Goal: Information Seeking & Learning: Learn about a topic

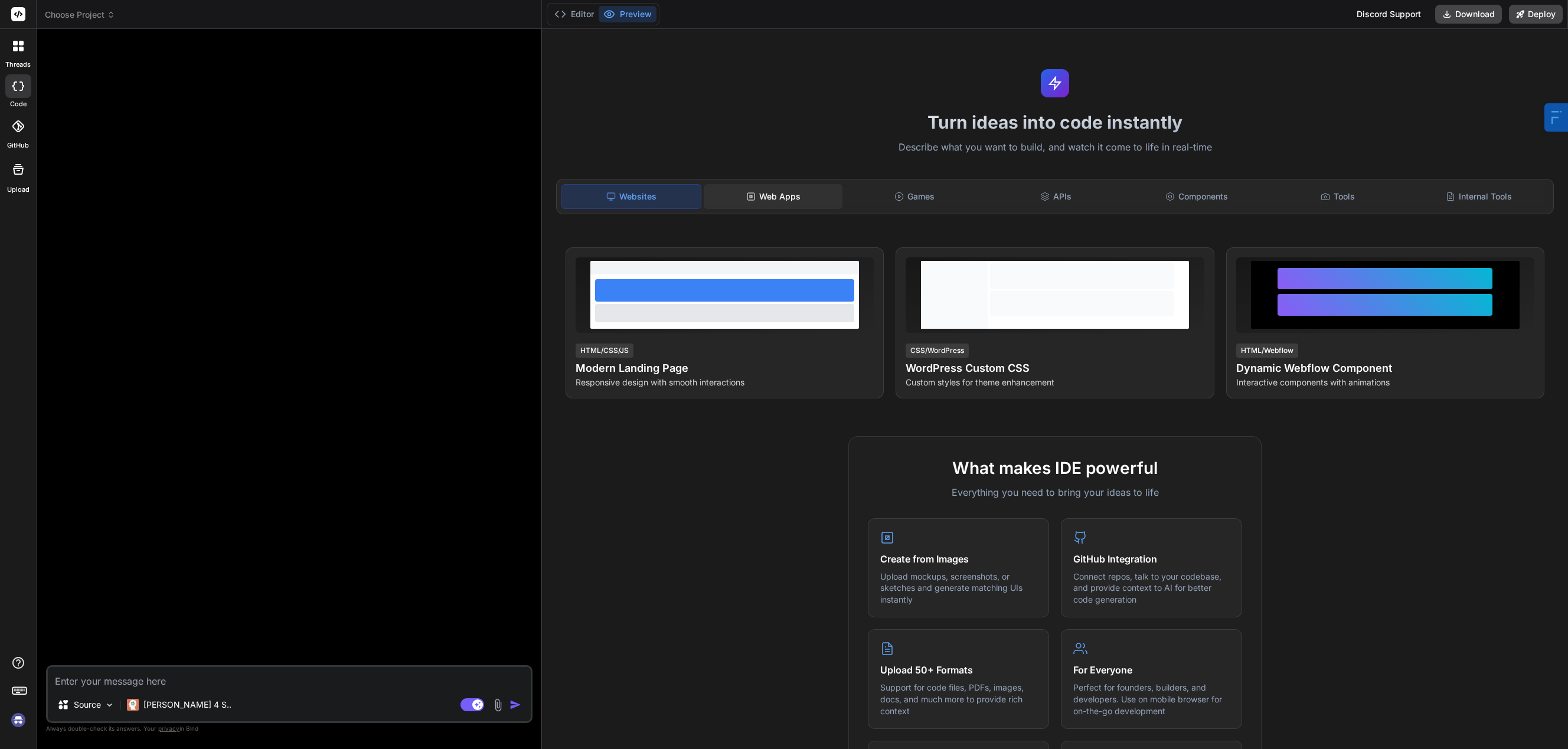
click at [780, 198] on div "Web Apps" at bounding box center [773, 197] width 139 height 25
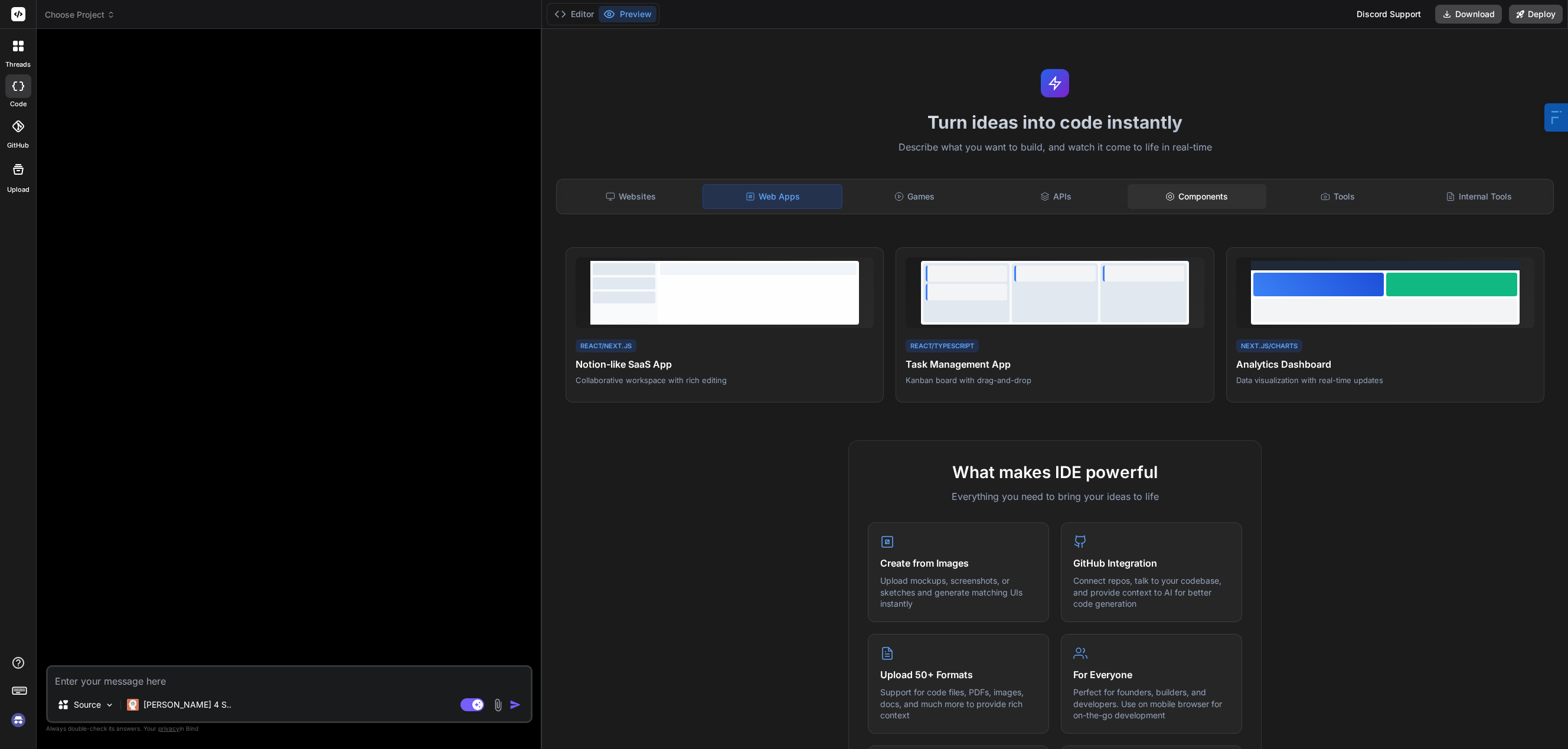
click at [1209, 197] on div "Components" at bounding box center [1197, 197] width 139 height 25
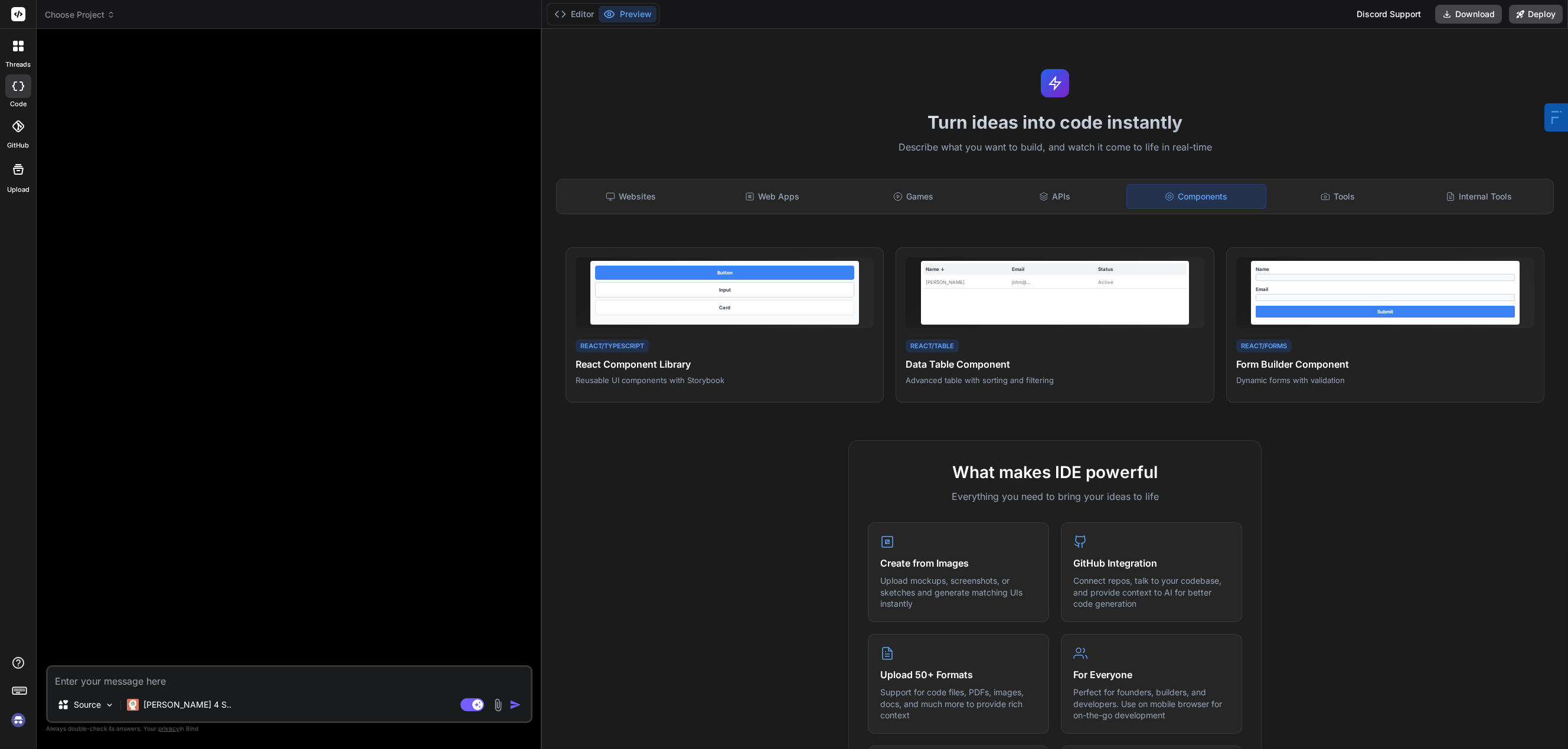
click at [915, 202] on div "Games" at bounding box center [913, 197] width 139 height 25
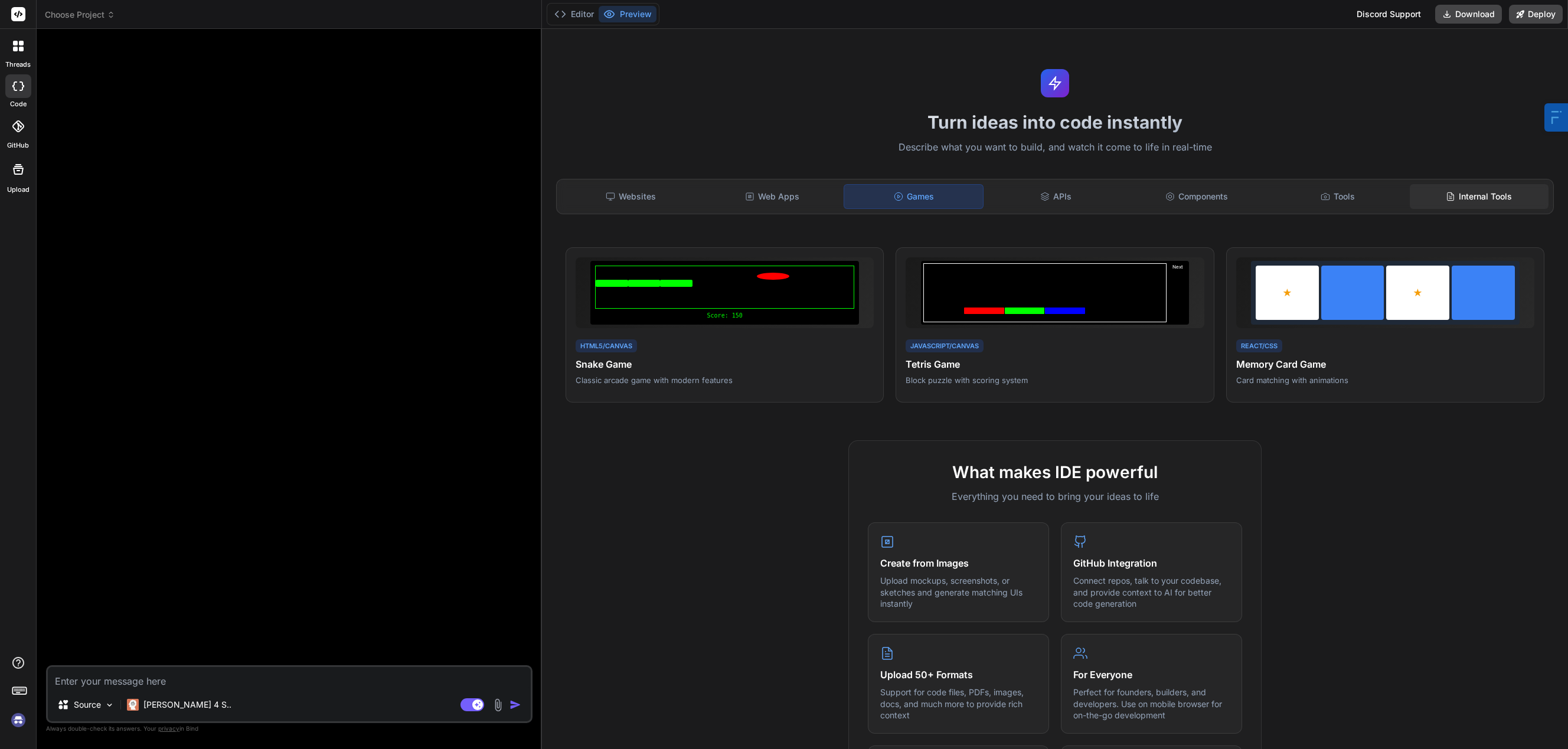
click at [1466, 195] on div "Internal Tools" at bounding box center [1479, 197] width 139 height 25
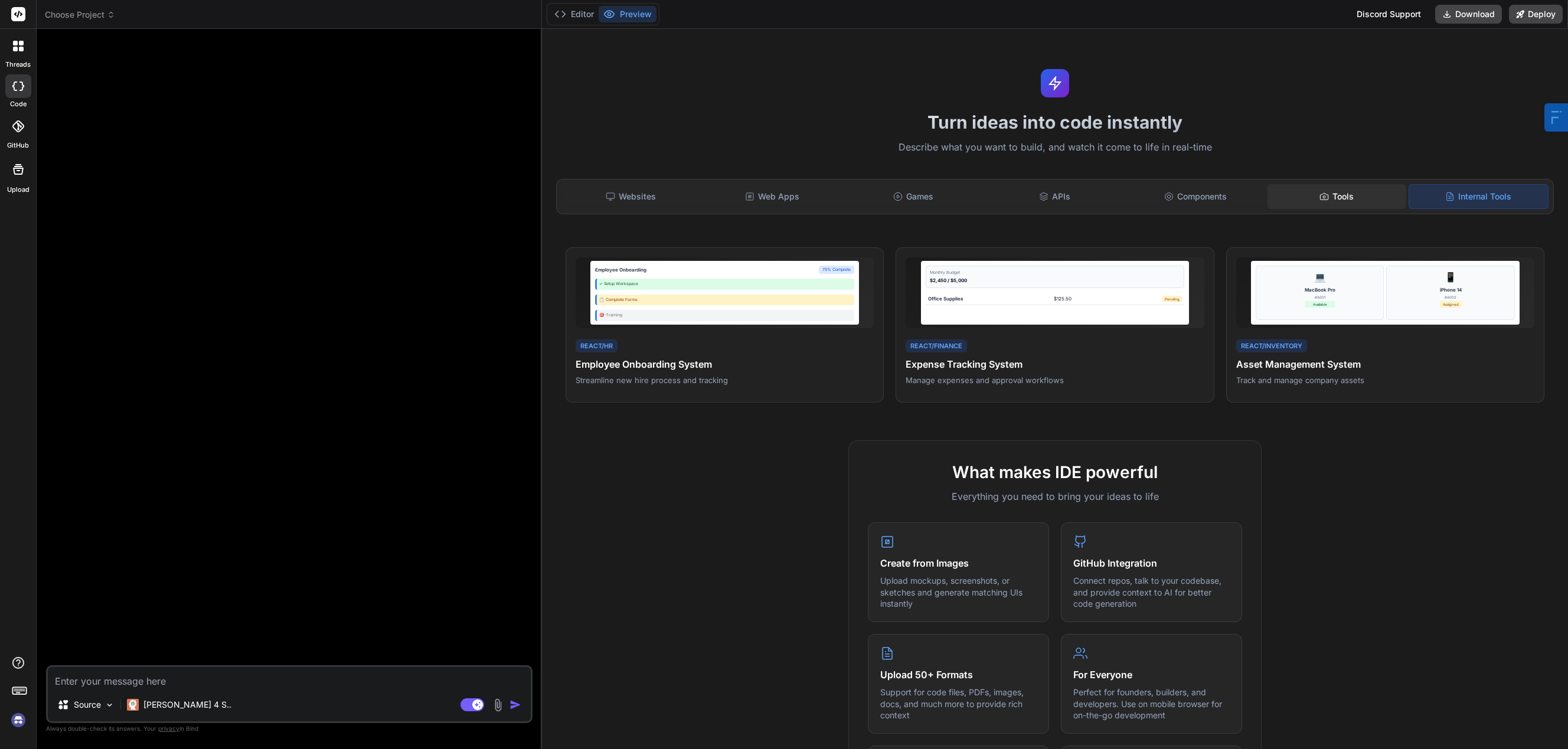
click at [1355, 193] on div "Tools" at bounding box center [1337, 197] width 139 height 25
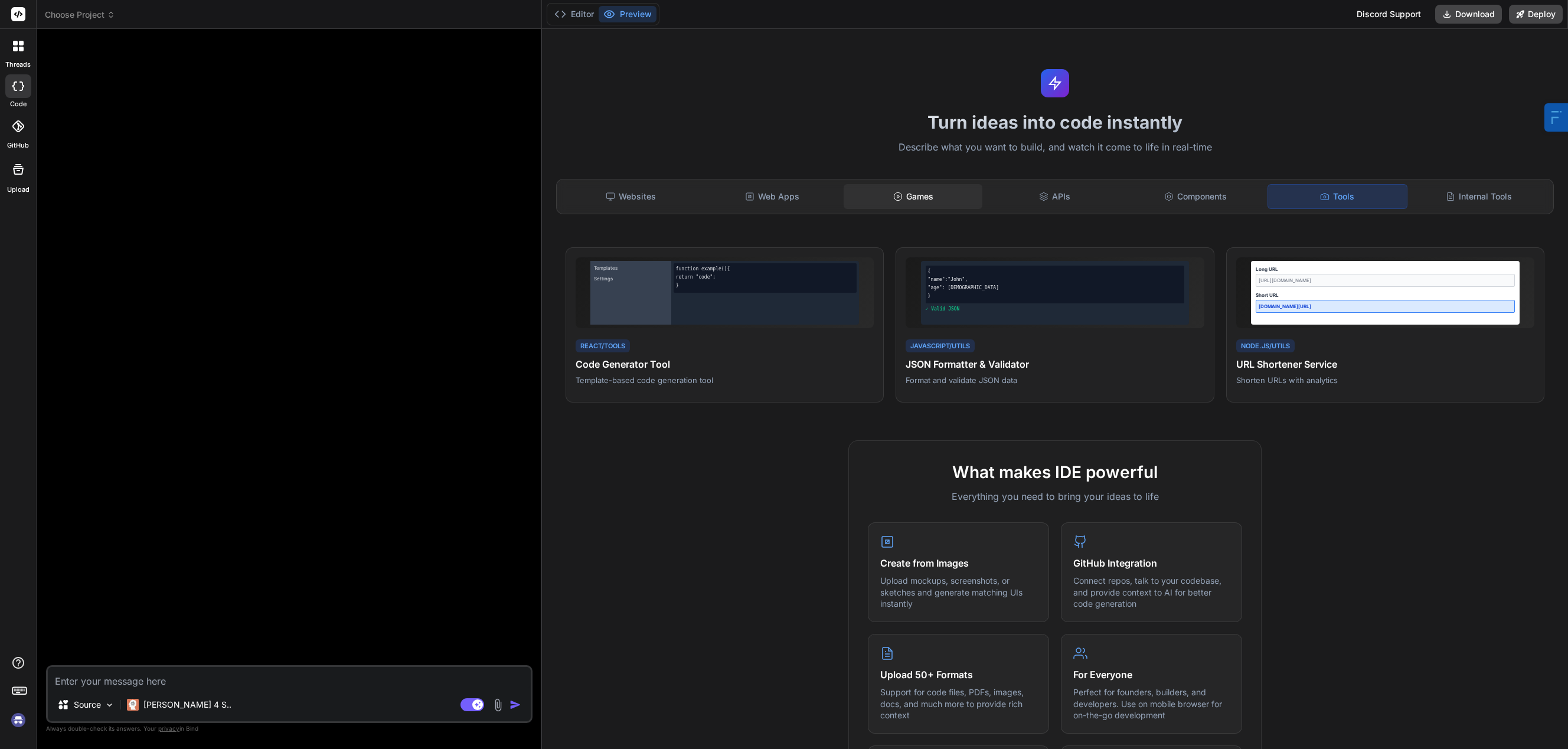
click at [919, 198] on div "Games" at bounding box center [913, 197] width 139 height 25
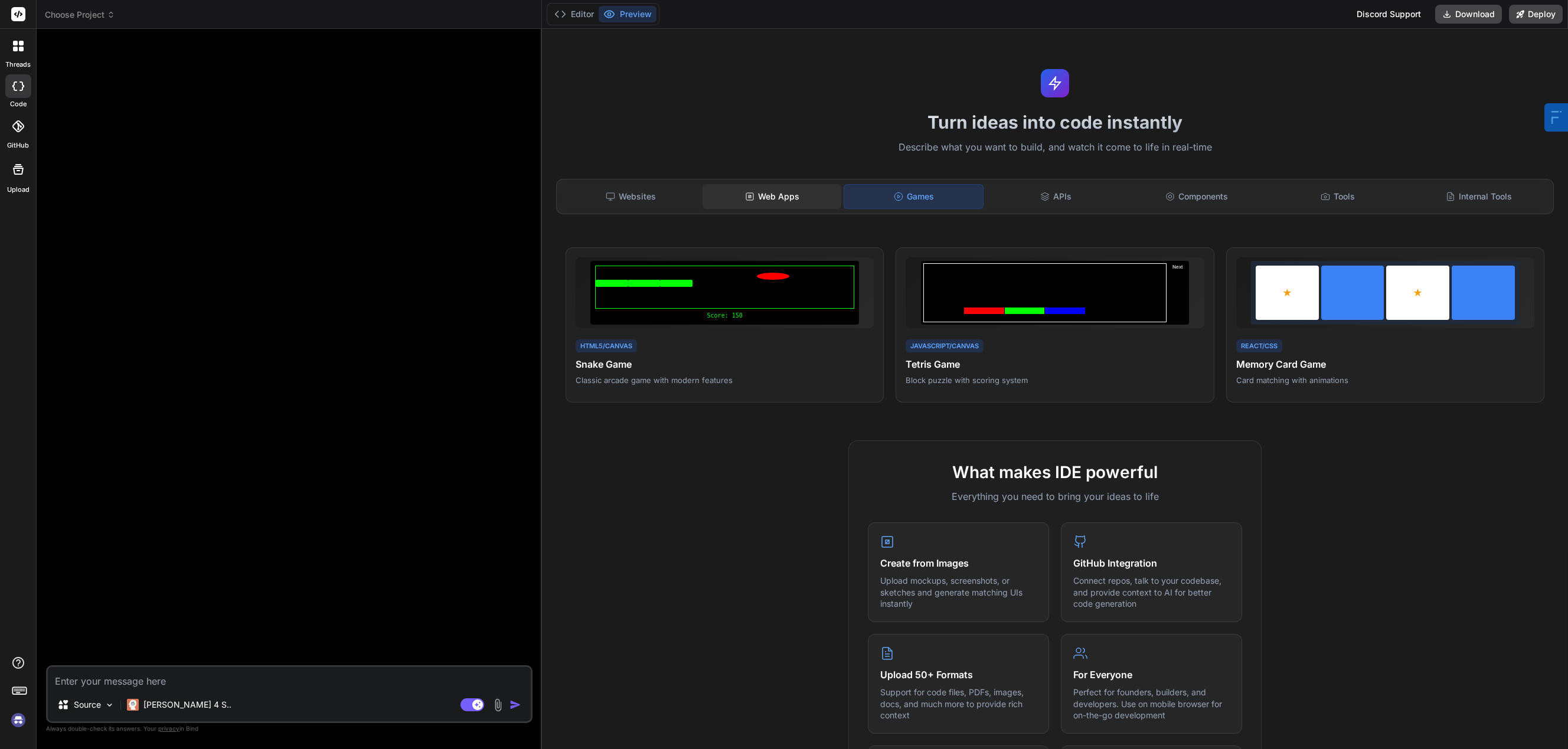
click at [798, 197] on div "Web Apps" at bounding box center [772, 197] width 139 height 25
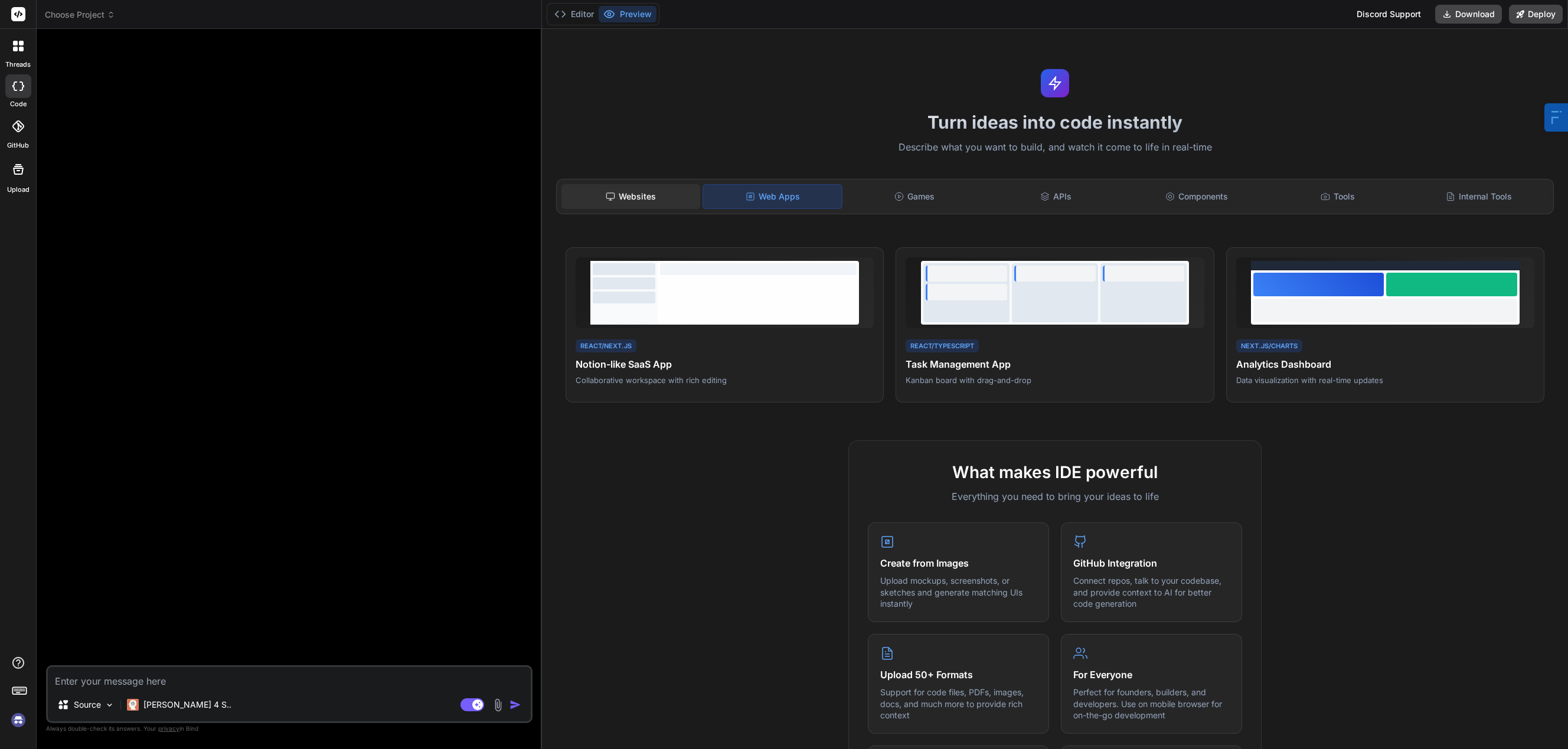
click at [649, 197] on div "Websites" at bounding box center [631, 197] width 139 height 25
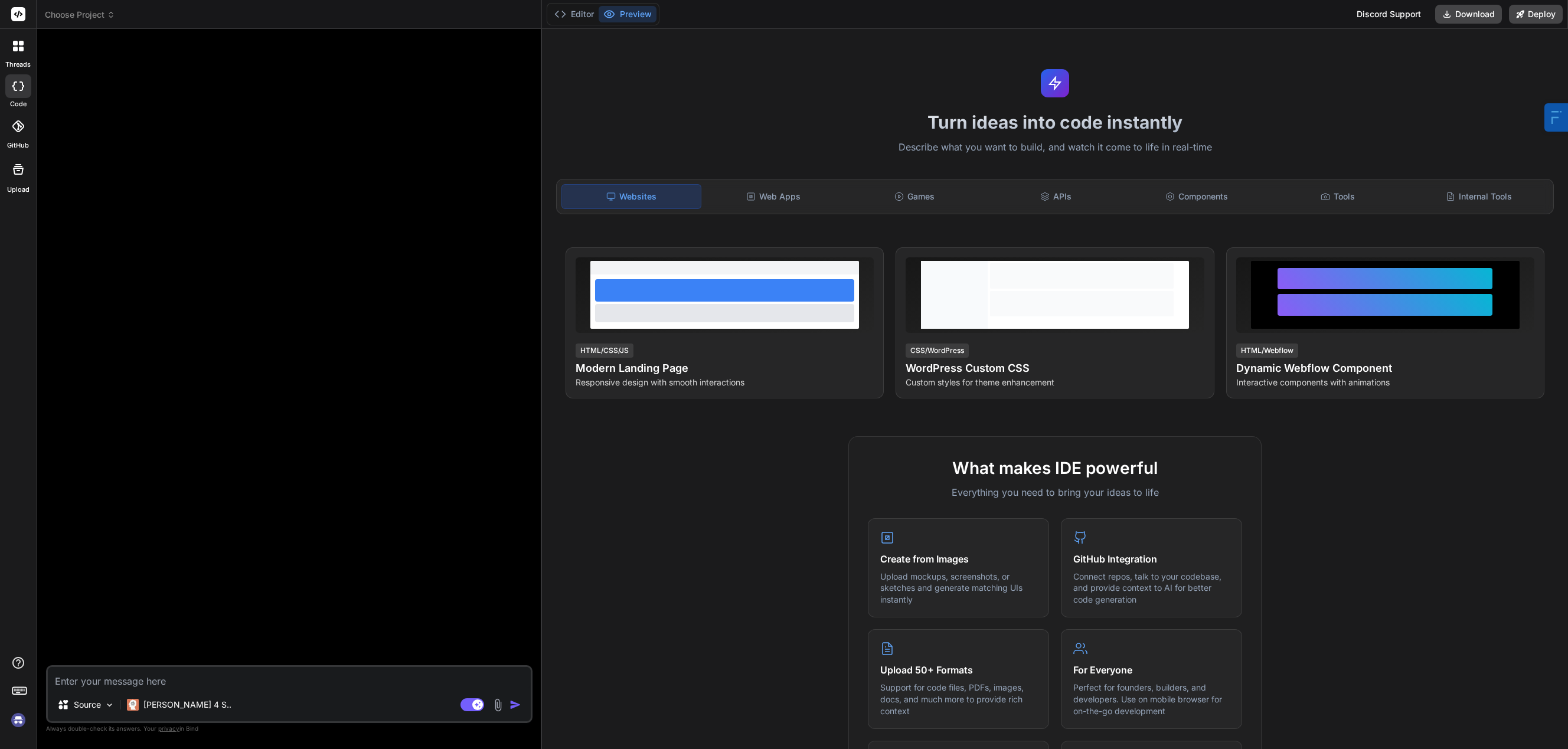
drag, startPoint x: 628, startPoint y: 542, endPoint x: 629, endPoint y: 532, distance: 10.0
drag, startPoint x: 670, startPoint y: 79, endPoint x: 1063, endPoint y: 138, distance: 397.4
click at [683, 81] on div "Turn ideas into code instantly Describe what you want to build, and watch it co…" at bounding box center [1055, 389] width 1026 height 720
click at [805, 202] on div "Web Apps" at bounding box center [773, 197] width 139 height 25
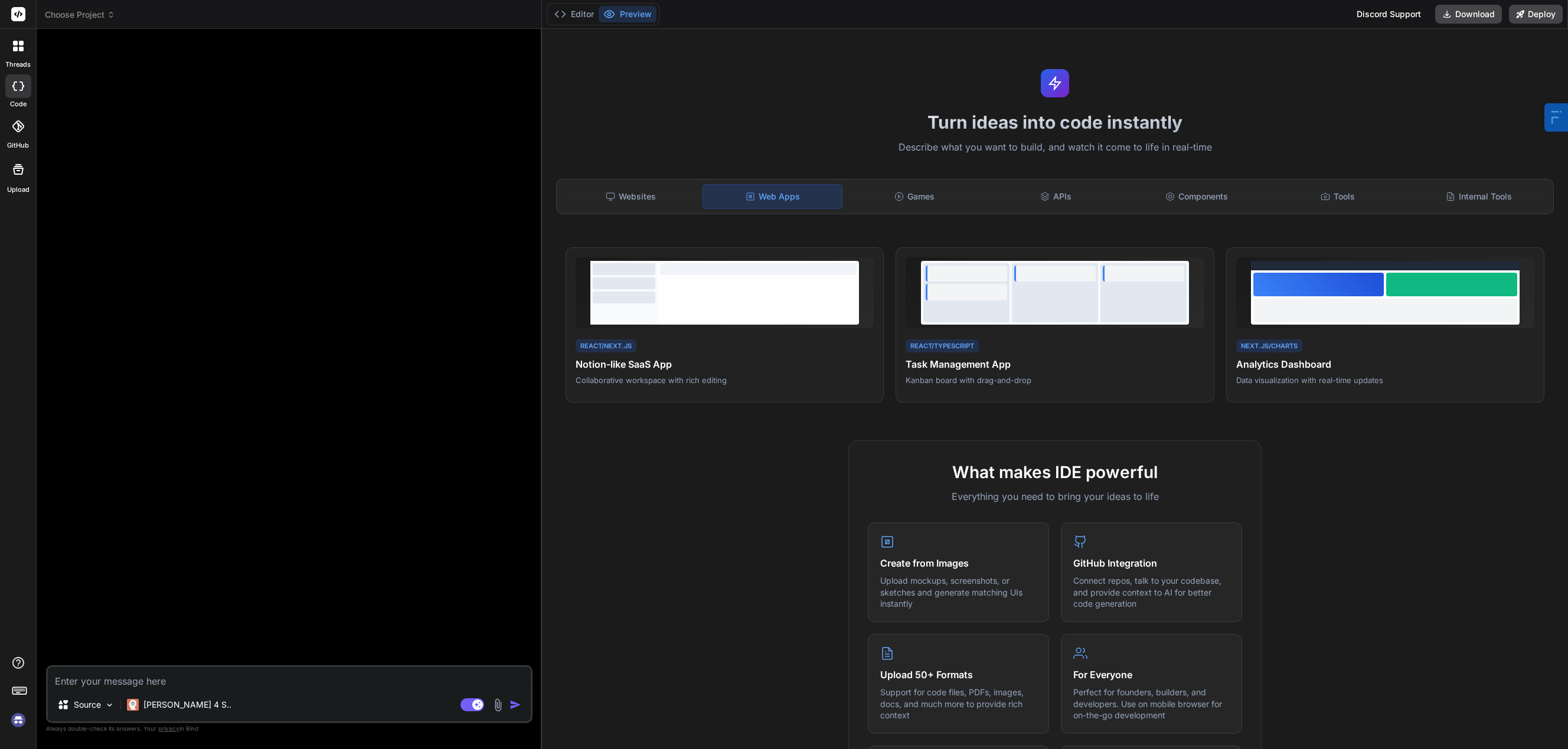
click at [693, 125] on h1 "Turn ideas into code instantly" at bounding box center [1055, 122] width 1012 height 21
click at [708, 105] on div "Turn ideas into code instantly Describe what you want to build, and watch it co…" at bounding box center [1055, 389] width 1026 height 720
